Goal: Task Accomplishment & Management: Use online tool/utility

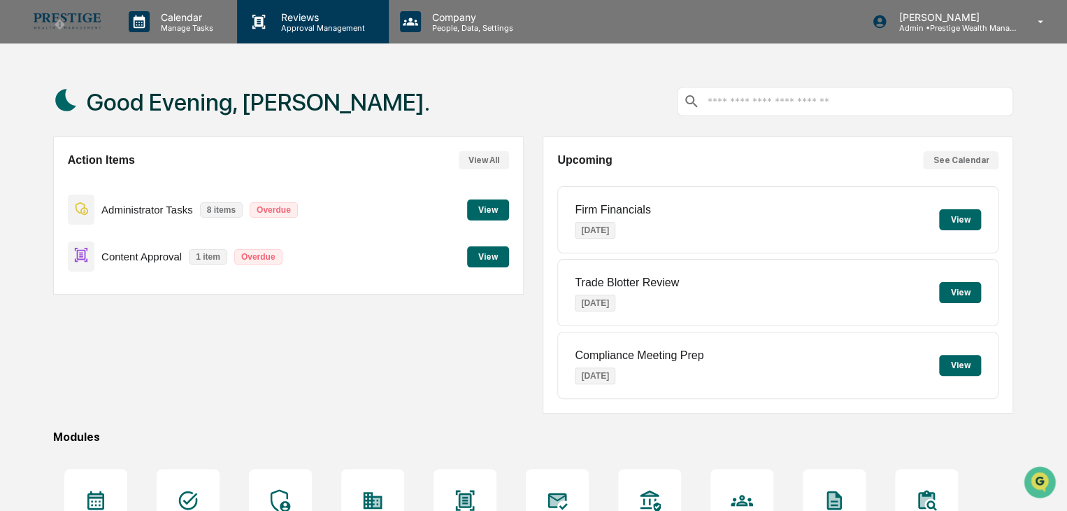
click at [261, 23] on icon at bounding box center [259, 22] width 13 height 14
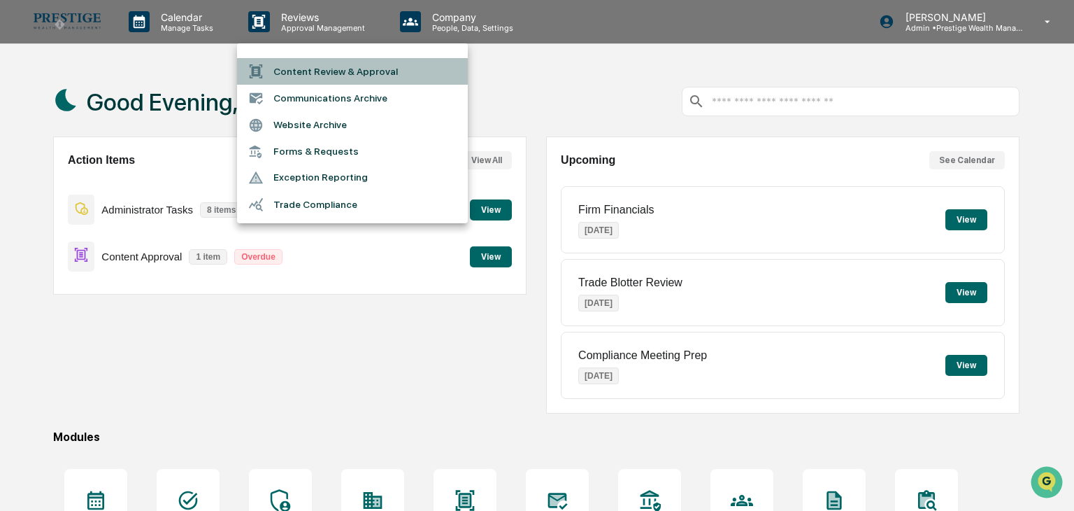
click at [322, 73] on li "Content Review & Approval" at bounding box center [352, 71] width 231 height 27
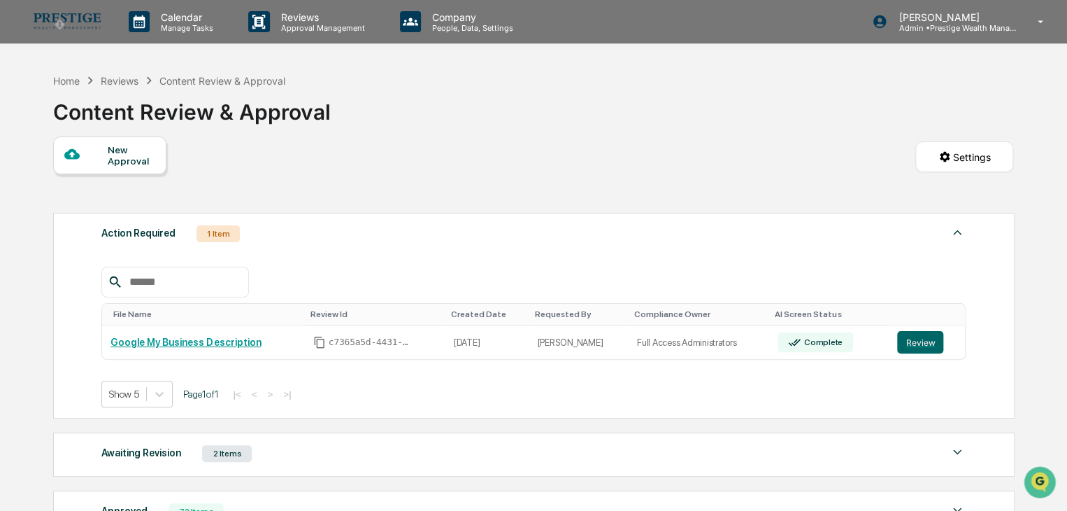
scroll to position [140, 0]
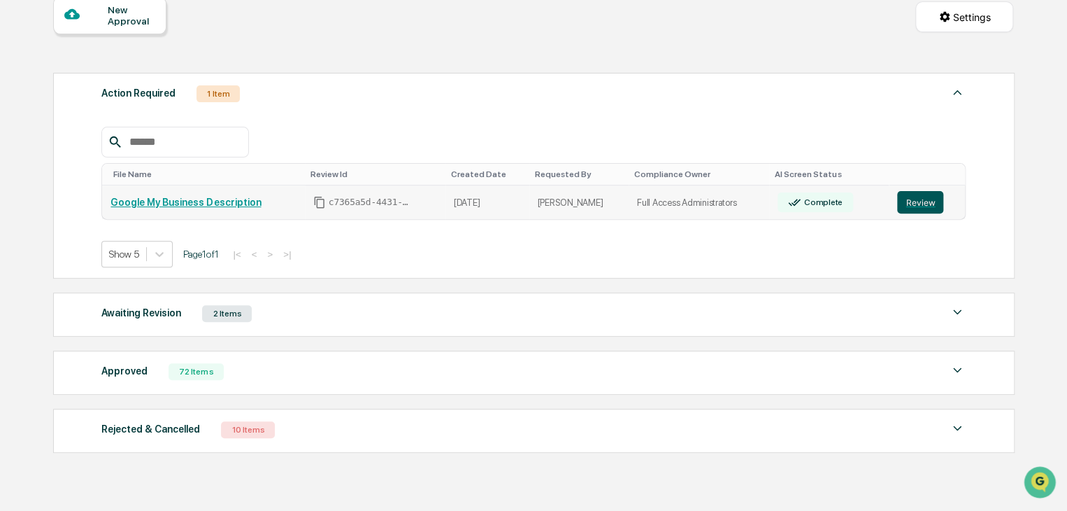
click at [913, 205] on button "Review" at bounding box center [920, 202] width 46 height 22
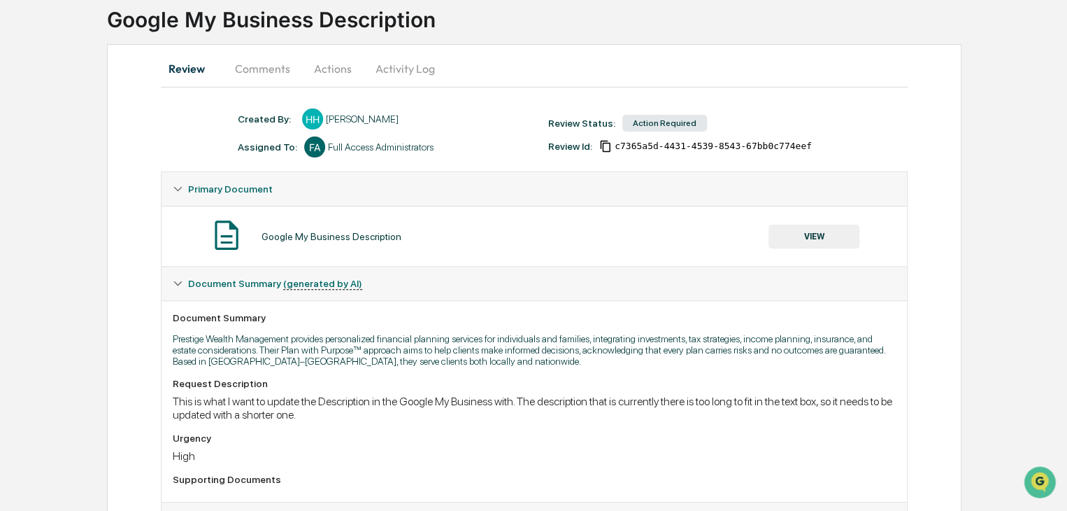
scroll to position [6, 0]
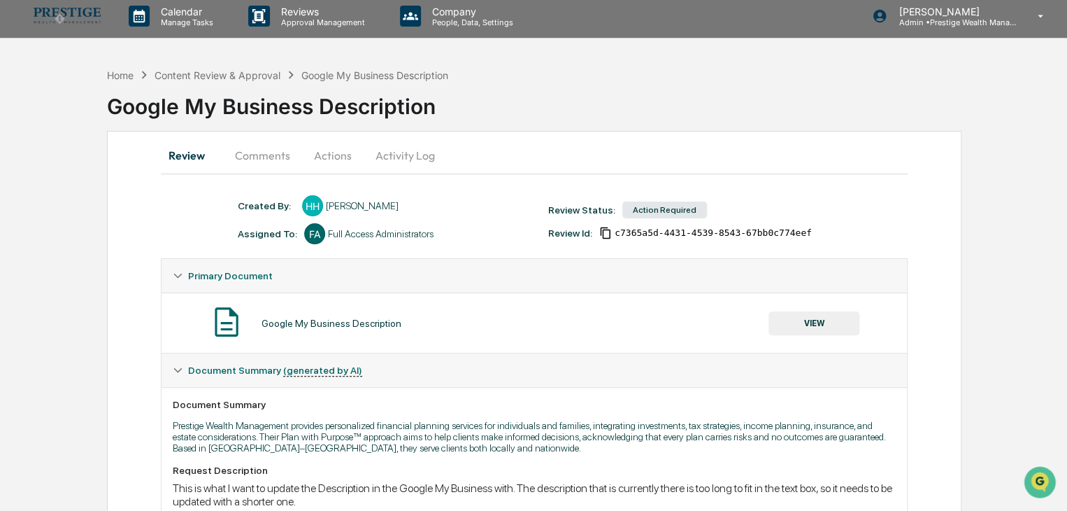
click at [338, 152] on button "Actions" at bounding box center [332, 155] width 63 height 34
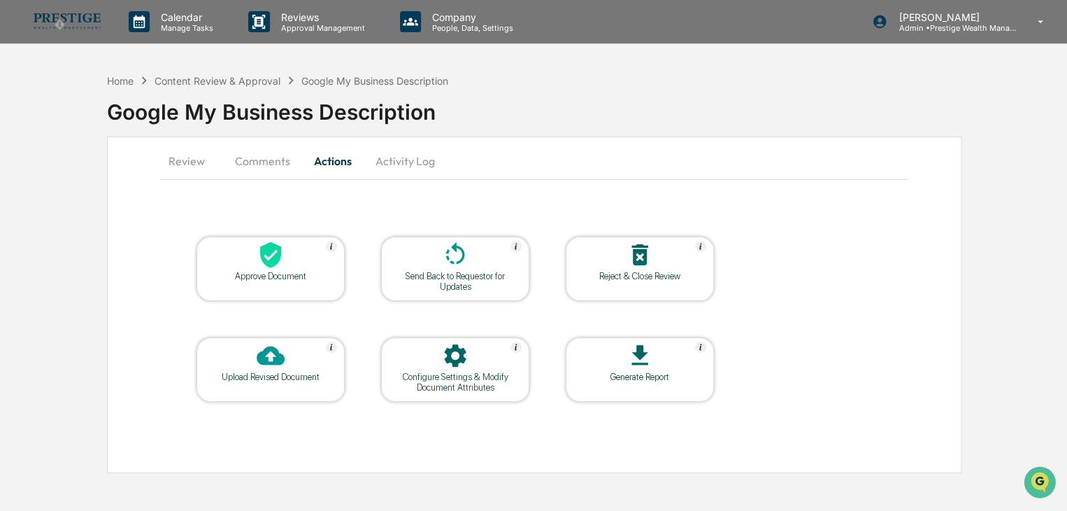
scroll to position [0, 0]
click at [274, 263] on icon at bounding box center [271, 255] width 21 height 26
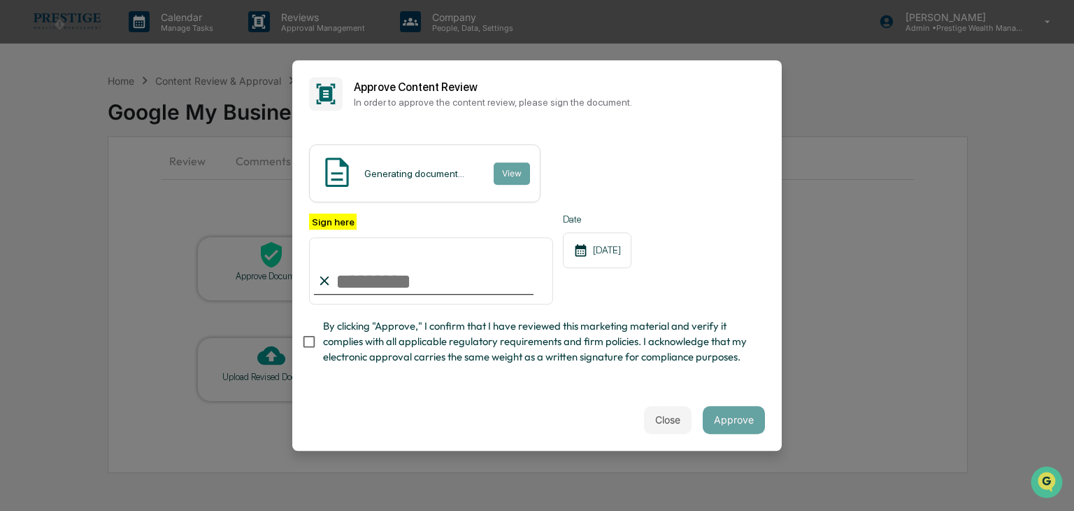
click at [369, 275] on input "Sign here" at bounding box center [431, 270] width 244 height 67
type input "**********"
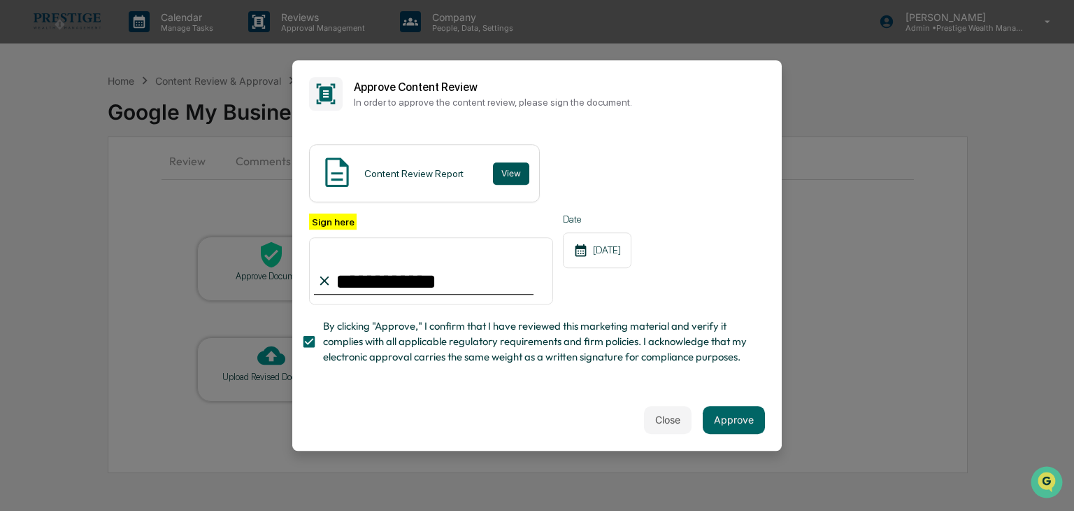
click at [512, 176] on button "View" at bounding box center [511, 173] width 36 height 22
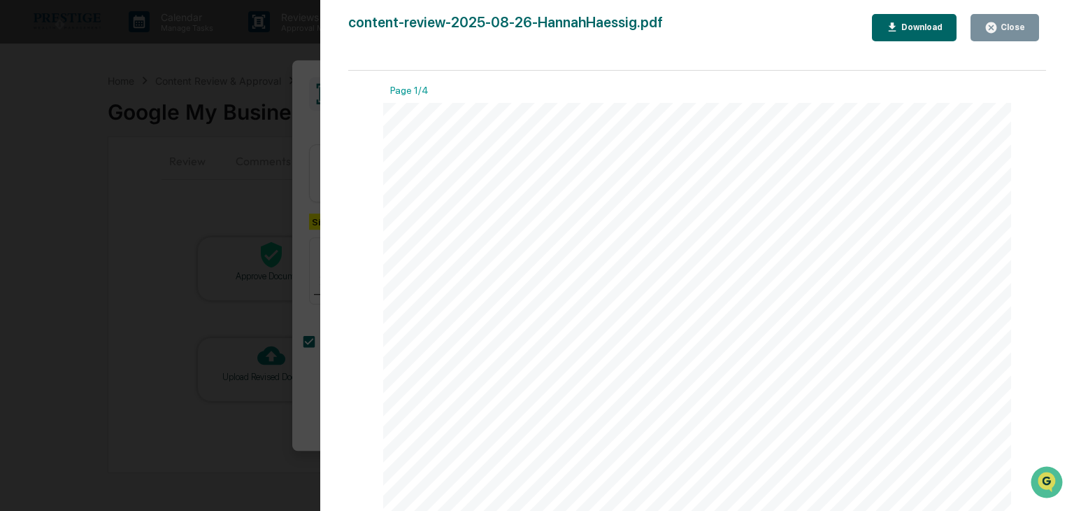
click at [1014, 29] on div "Close" at bounding box center [1011, 27] width 27 height 10
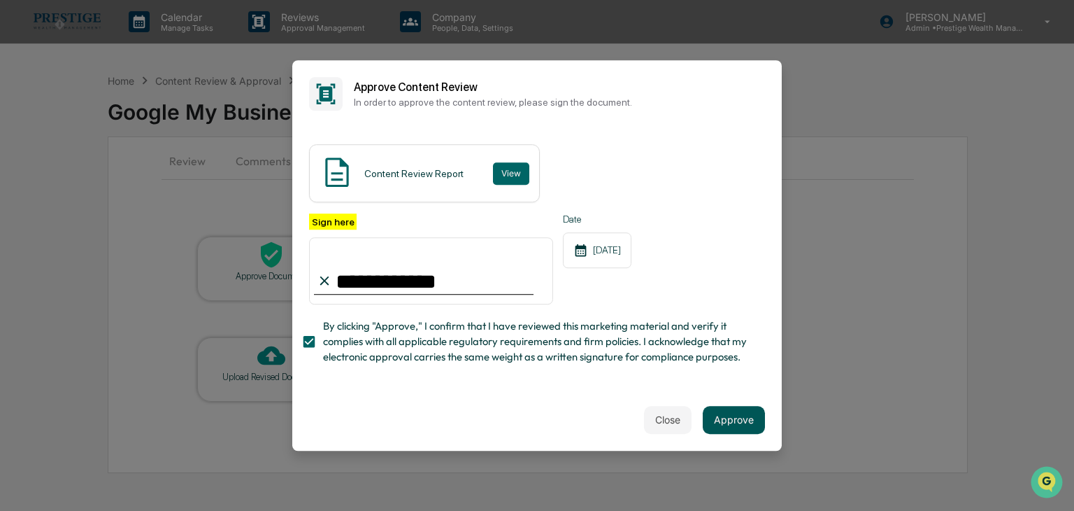
click at [740, 428] on button "Approve" at bounding box center [734, 420] width 62 height 28
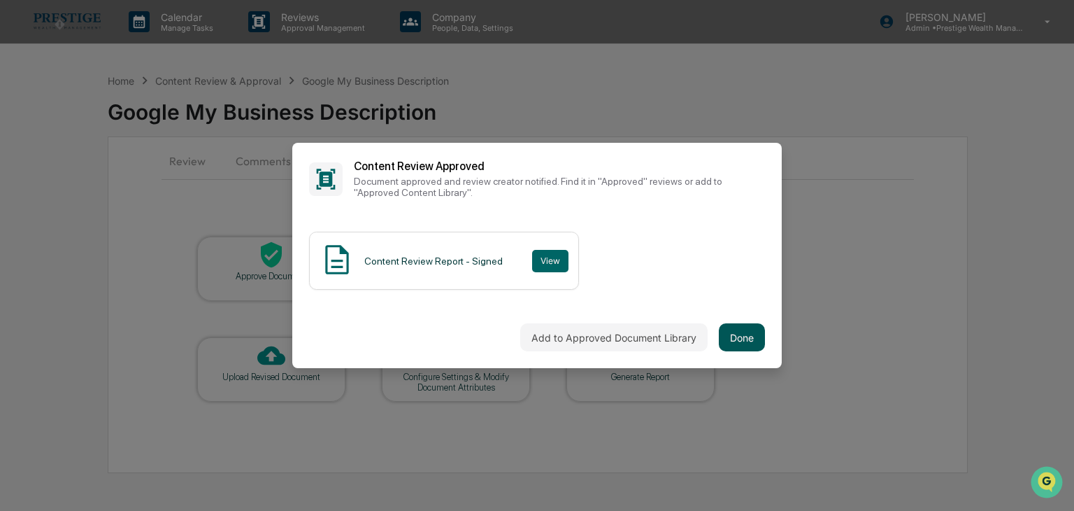
click at [743, 336] on button "Done" at bounding box center [742, 337] width 46 height 28
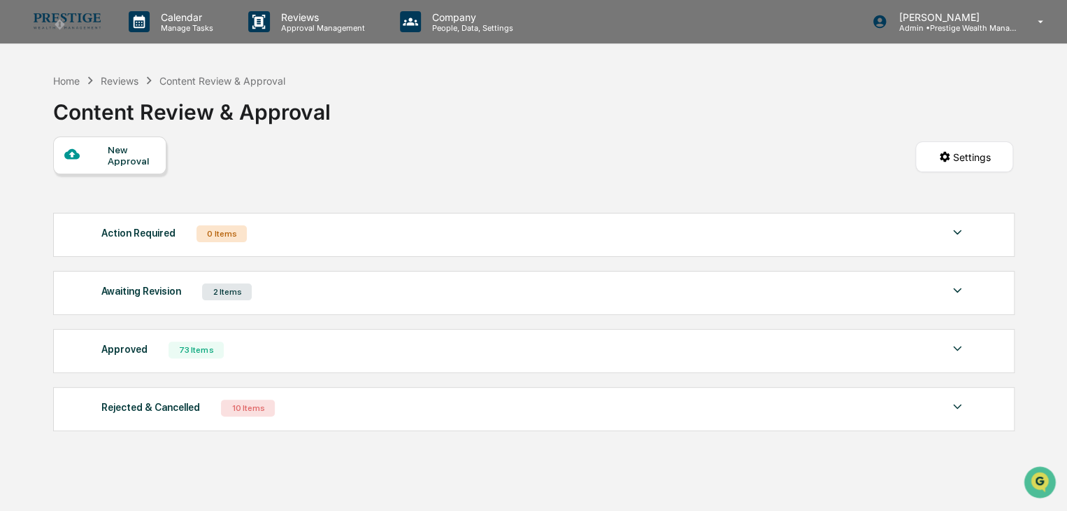
click at [299, 290] on div "Awaiting Revision 2 Items" at bounding box center [533, 292] width 865 height 20
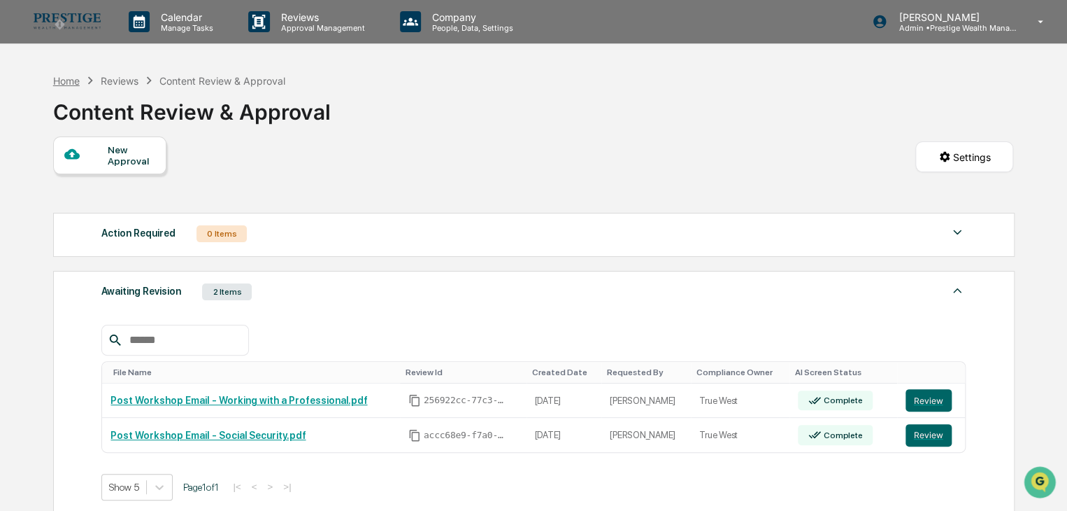
click at [62, 78] on div "Home" at bounding box center [66, 81] width 27 height 12
